Goal: Information Seeking & Learning: Learn about a topic

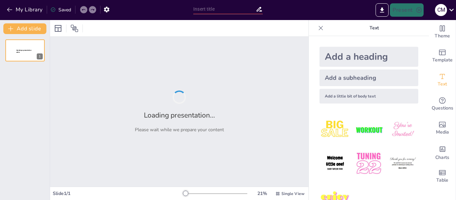
type input "Las Plantas fuentes de energías luminicas"
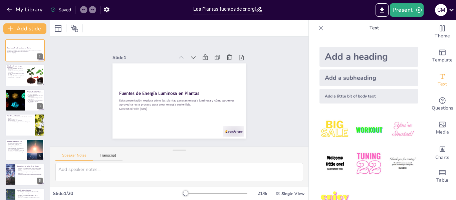
checkbox input "true"
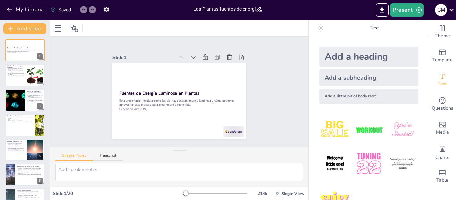
checkbox input "true"
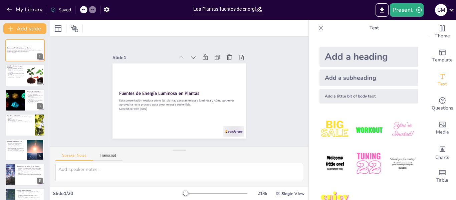
checkbox input "true"
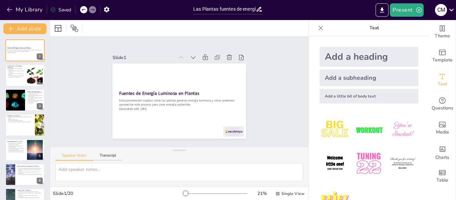
checkbox input "true"
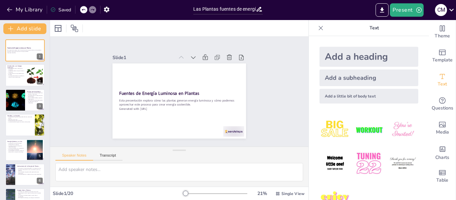
checkbox input "true"
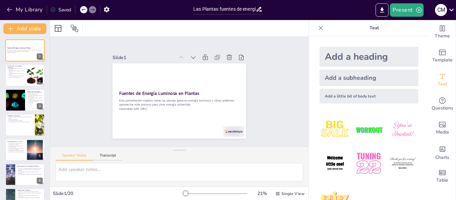
checkbox input "true"
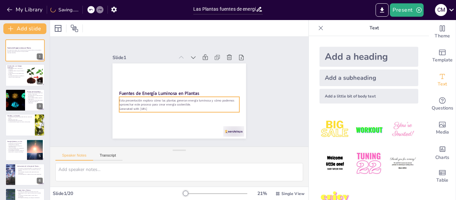
checkbox input "true"
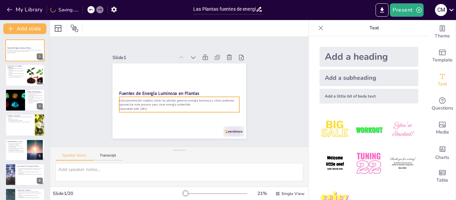
checkbox input "true"
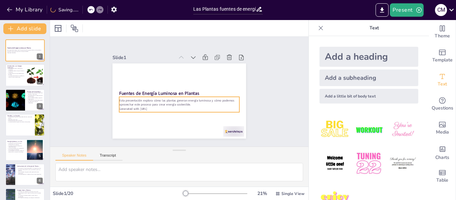
checkbox input "true"
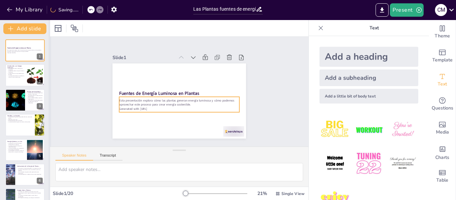
checkbox input "true"
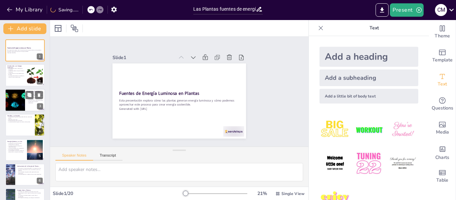
checkbox input "true"
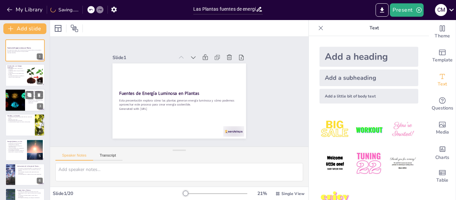
checkbox input "true"
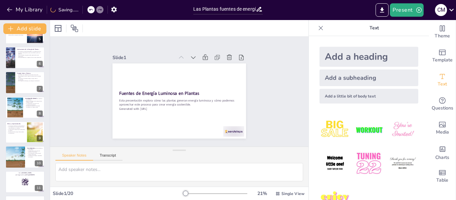
scroll to position [134, 0]
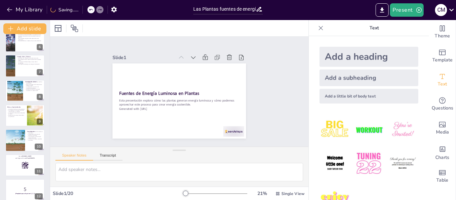
checkbox input "true"
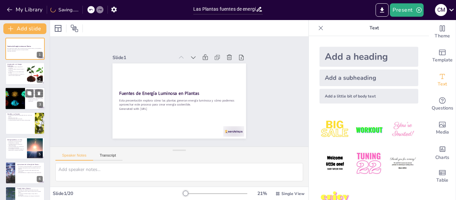
scroll to position [0, 0]
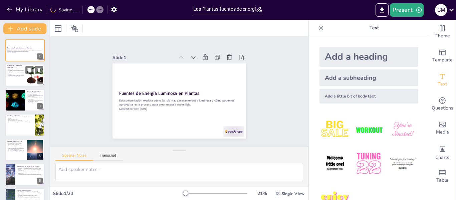
checkbox input "true"
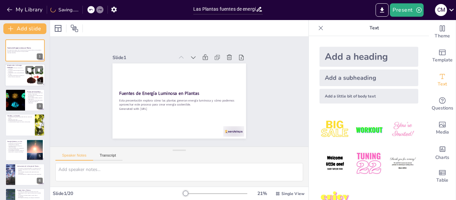
checkbox input "true"
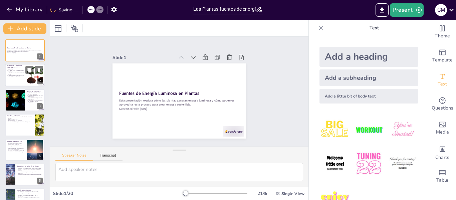
checkbox input "true"
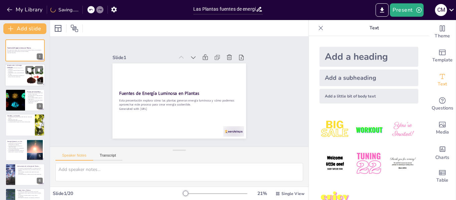
checkbox input "true"
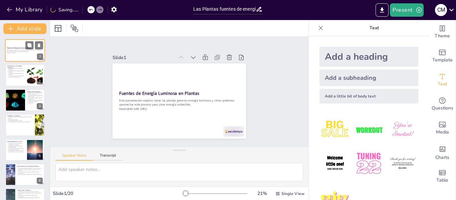
checkbox input "true"
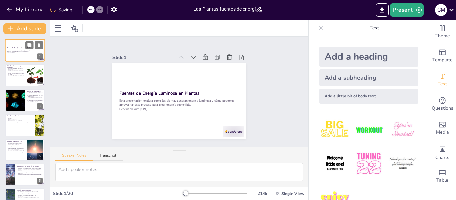
checkbox input "true"
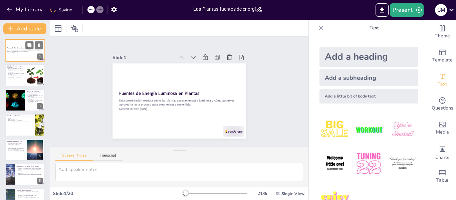
checkbox input "true"
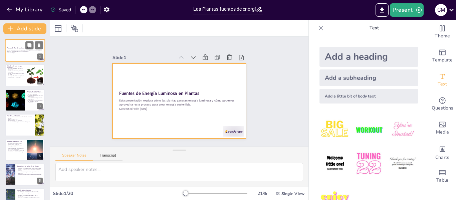
checkbox input "true"
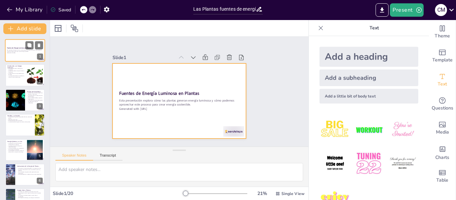
checkbox input "true"
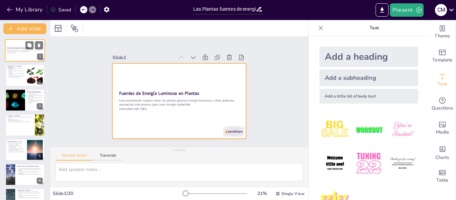
checkbox input "true"
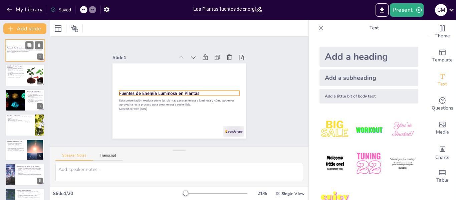
click at [22, 48] on strong "Fuentes de Energía Luminosa en Plantas" at bounding box center [19, 48] width 24 height 2
checkbox input "true"
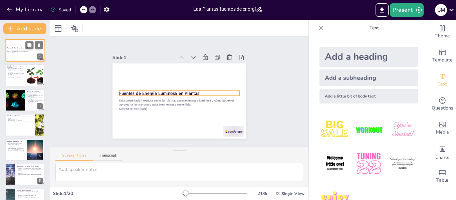
checkbox input "true"
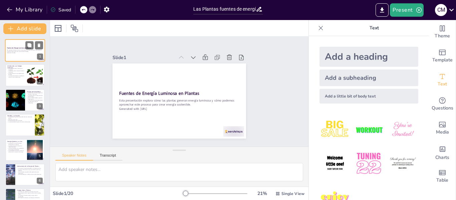
checkbox input "true"
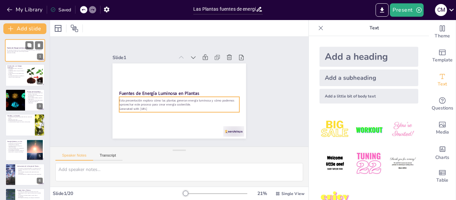
checkbox input "true"
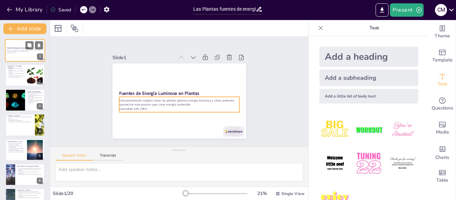
checkbox input "true"
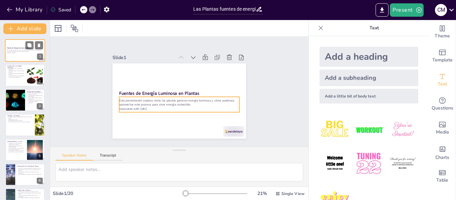
checkbox input "true"
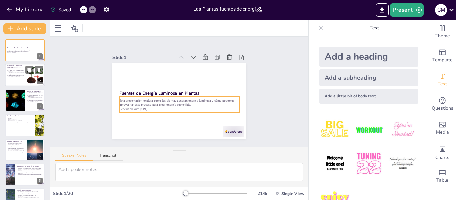
checkbox input "true"
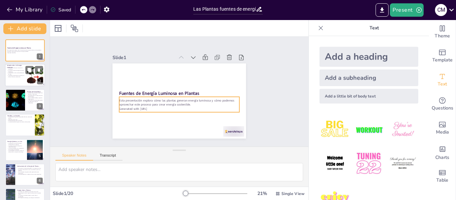
checkbox input "true"
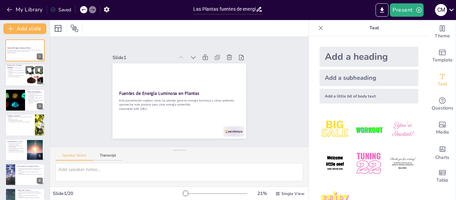
checkbox input "true"
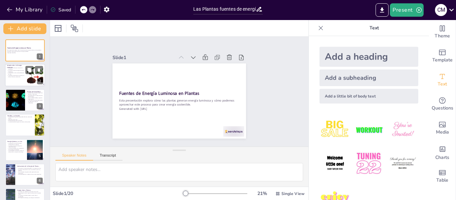
checkbox input "true"
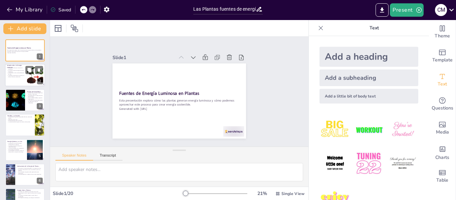
checkbox input "true"
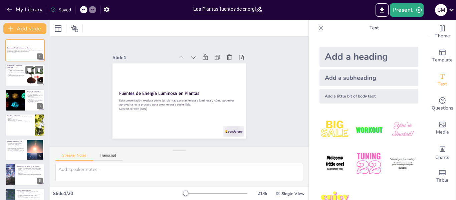
click at [17, 75] on p "La fotosíntesis ocurre principalmente en las hojas." at bounding box center [16, 74] width 18 height 2
type textarea "Lo ipsumdo sitametc ad el seddo ei te incididuntut, la etdolor mag aliquae a mi…"
checkbox input "true"
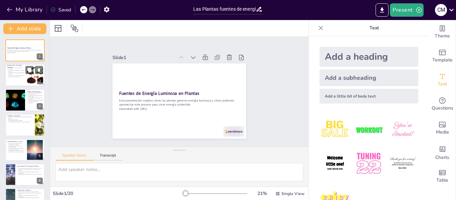
checkbox input "true"
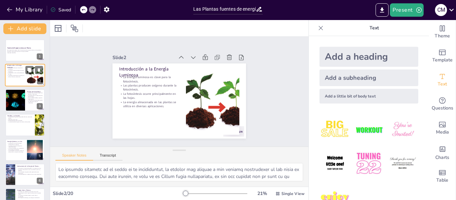
checkbox input "true"
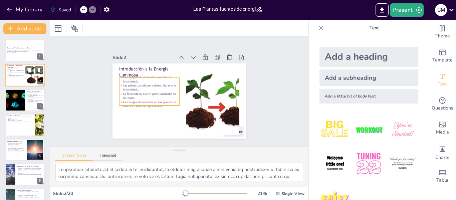
checkbox input "true"
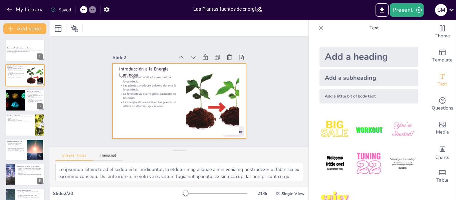
checkbox input "true"
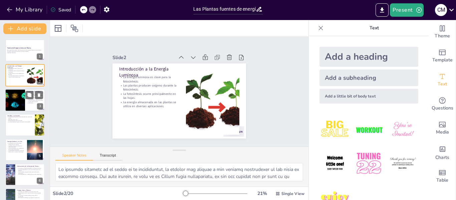
checkbox input "true"
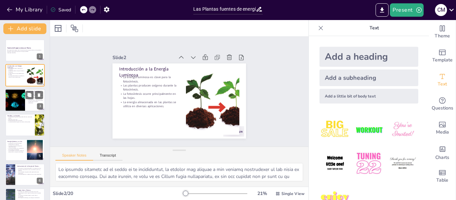
click at [15, 97] on div at bounding box center [15, 100] width 34 height 23
type textarea "Comprender las dos etapas de la fotosíntesis es crucial para apreciar cómo las …"
checkbox input "true"
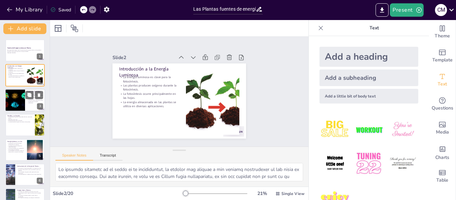
checkbox input "true"
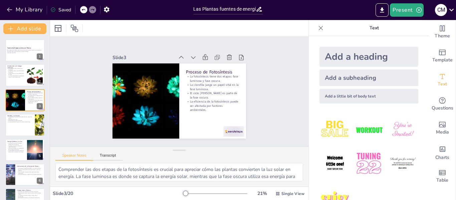
checkbox input "true"
click at [18, 122] on p "La clorofila también regula el crecimiento de las plantas." at bounding box center [20, 121] width 26 height 1
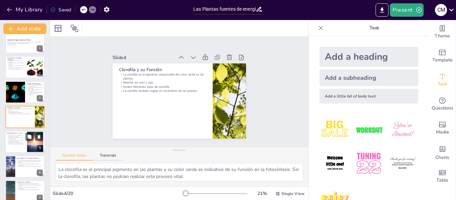
click at [19, 144] on p "La investigación se centra en mejorar la eficiencia de la conversión de energía." at bounding box center [16, 143] width 18 height 2
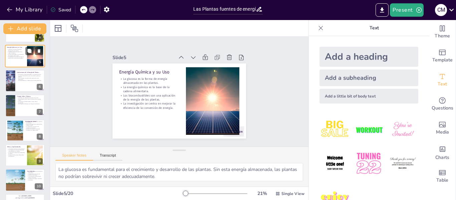
scroll to position [100, 0]
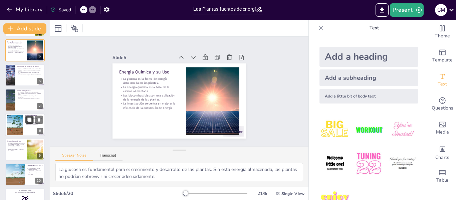
click at [27, 119] on icon at bounding box center [29, 119] width 5 height 5
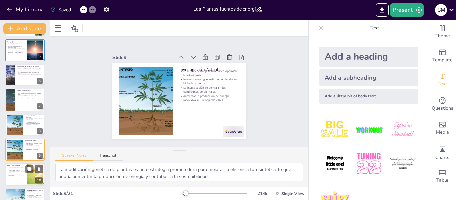
scroll to position [132, 0]
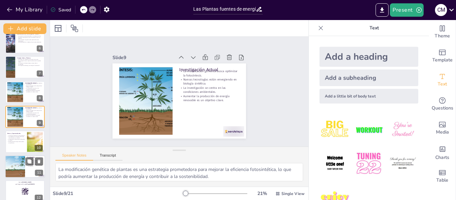
click at [21, 163] on div at bounding box center [15, 166] width 43 height 23
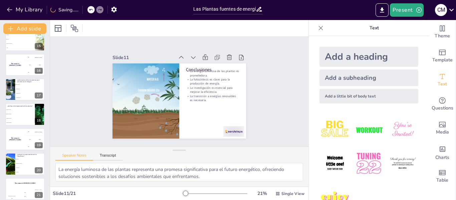
scroll to position [364, 0]
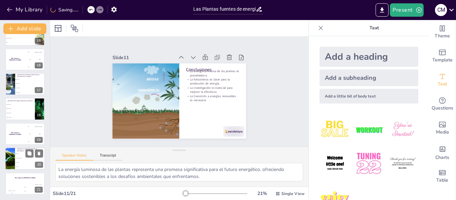
click at [24, 153] on span "Oxígeno" at bounding box center [30, 153] width 29 height 1
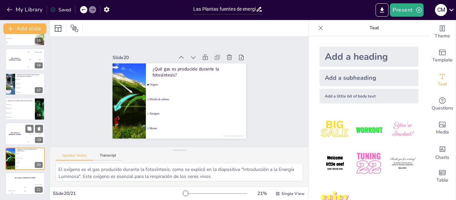
click at [25, 131] on div "The winner is [PERSON_NAME]" at bounding box center [15, 134] width 20 height 23
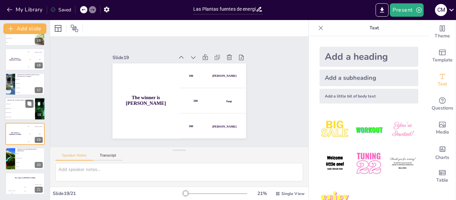
click at [20, 108] on span "Energía química" at bounding box center [20, 108] width 29 height 1
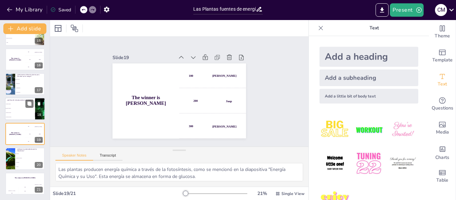
scroll to position [356, 0]
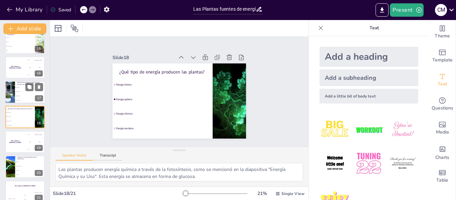
click at [21, 91] on span "Respiración" at bounding box center [30, 91] width 29 height 1
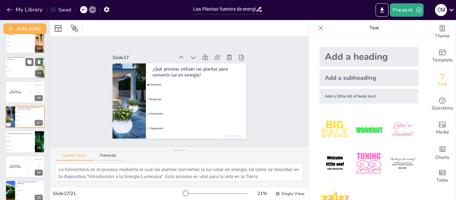
click at [19, 67] on span "Glucosa" at bounding box center [20, 66] width 29 height 1
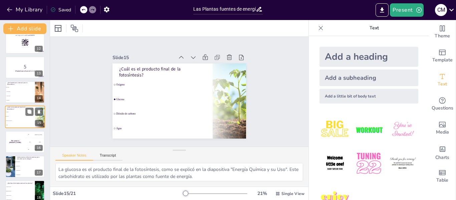
click at [19, 67] on p "5" at bounding box center [24, 66] width 35 height 7
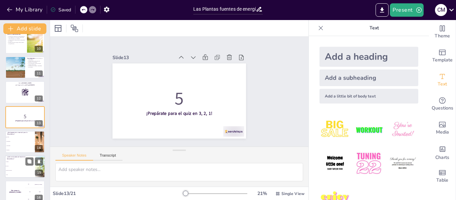
scroll to position [198, 0]
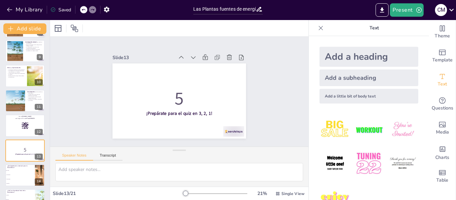
click at [17, 76] on p "El potencial de la energía de las plantas es significativo." at bounding box center [16, 76] width 18 height 2
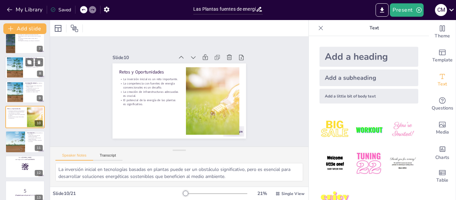
scroll to position [124, 0]
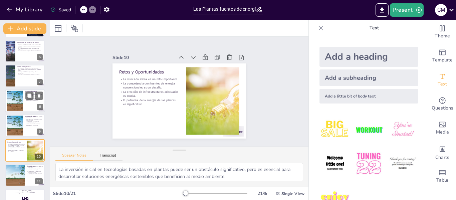
click at [17, 76] on div at bounding box center [24, 76] width 39 height 22
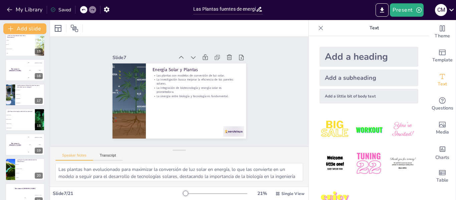
scroll to position [364, 0]
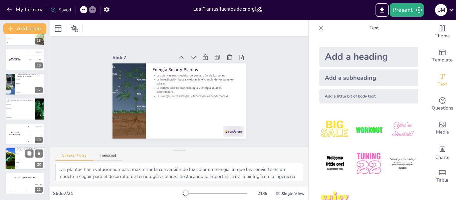
click at [17, 156] on ul "Oxígeno Dióxido de carbono Nitrógeno Metano" at bounding box center [30, 160] width 30 height 17
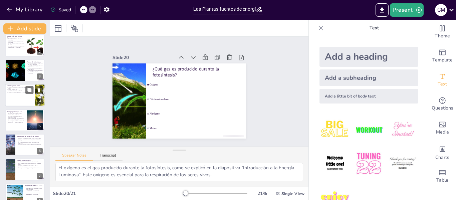
scroll to position [0, 0]
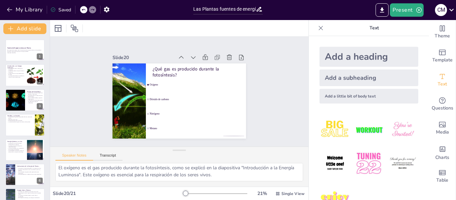
click at [318, 27] on icon at bounding box center [321, 28] width 7 height 7
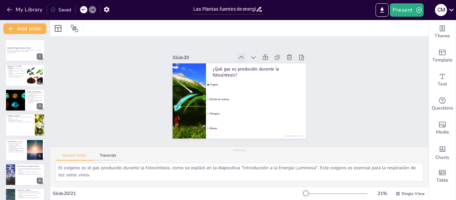
click at [266, 72] on icon at bounding box center [270, 76] width 9 height 9
click at [343, 194] on div at bounding box center [336, 193] width 64 height 5
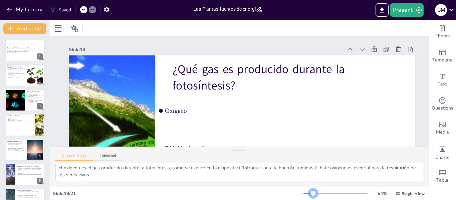
click at [309, 194] on div at bounding box center [336, 193] width 64 height 5
click at [9, 9] on icon "button" at bounding box center [9, 9] width 7 height 7
